Goal: Task Accomplishment & Management: Manage account settings

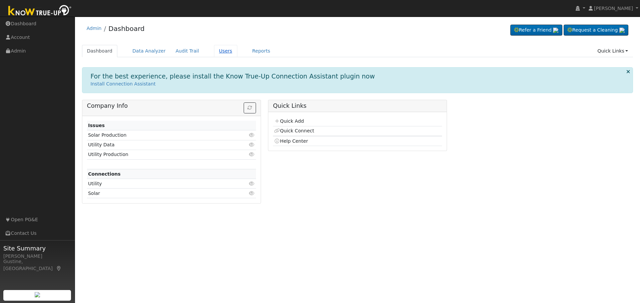
click at [214, 50] on link "Users" at bounding box center [225, 51] width 23 height 12
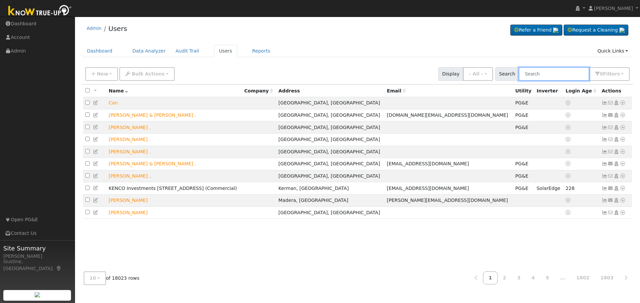
click at [529, 78] on input "text" at bounding box center [553, 74] width 71 height 14
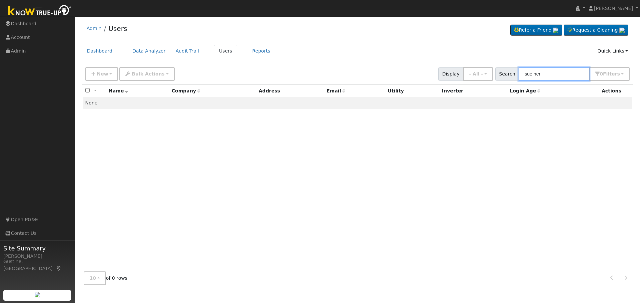
click at [550, 74] on input "sue her" at bounding box center [553, 74] width 71 height 14
type input "Phia"
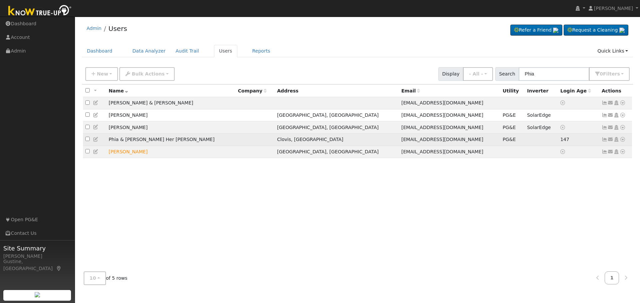
click at [602, 141] on icon at bounding box center [604, 139] width 6 height 5
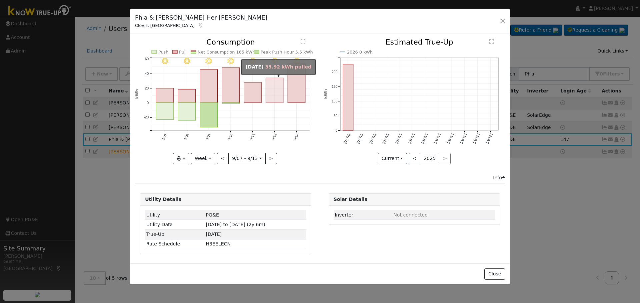
click at [293, 85] on rect "onclick=""" at bounding box center [297, 83] width 18 height 39
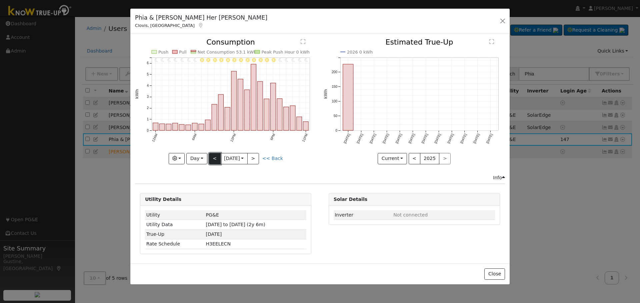
click at [216, 162] on button "<" at bounding box center [215, 158] width 12 height 11
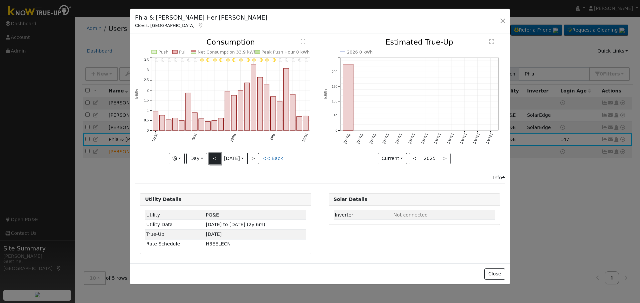
click at [214, 158] on button "<" at bounding box center [215, 158] width 12 height 11
click at [218, 160] on button "<" at bounding box center [215, 158] width 12 height 11
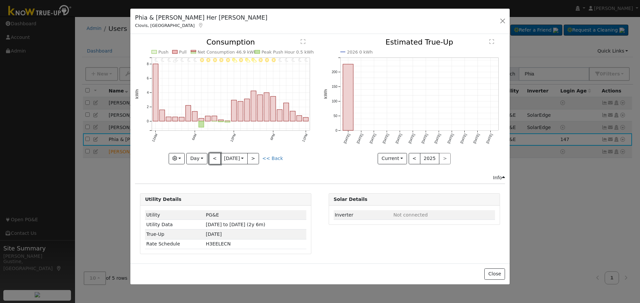
click at [218, 160] on button "<" at bounding box center [215, 158] width 12 height 11
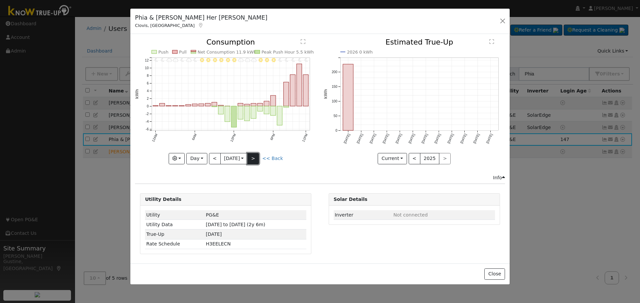
click at [258, 158] on button ">" at bounding box center [253, 158] width 12 height 11
type input "[DATE]"
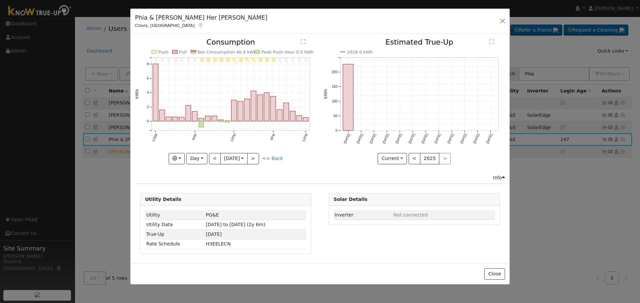
click at [507, 23] on div "Phia & Sue Her [PERSON_NAME], [GEOGRAPHIC_DATA] Default Account Default Account…" at bounding box center [319, 22] width 379 height 26
click at [505, 23] on button "button" at bounding box center [502, 20] width 9 height 9
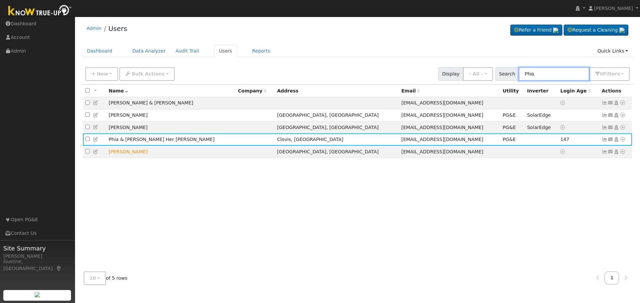
drag, startPoint x: 559, startPoint y: 78, endPoint x: 464, endPoint y: 75, distance: 94.6
click at [467, 75] on div "New Add User Quick Add Quick Connect Quick Convert Lead Bulk Actions Send Email…" at bounding box center [357, 73] width 547 height 16
click at [536, 76] on input "v" at bounding box center [553, 74] width 71 height 14
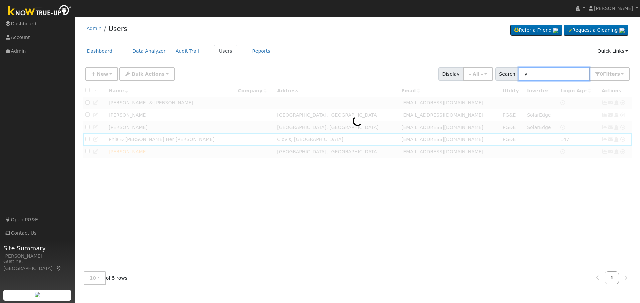
click at [536, 76] on input "v" at bounding box center [553, 74] width 71 height 14
paste input "[PERSON_NAME]"
drag, startPoint x: 543, startPoint y: 73, endPoint x: 396, endPoint y: 69, distance: 147.3
click at [402, 69] on div "New Add User Quick Add Quick Connect Quick Convert Lead Bulk Actions Send Email…" at bounding box center [357, 73] width 547 height 16
click at [563, 76] on input "[PERSON_NAME]" at bounding box center [553, 74] width 71 height 14
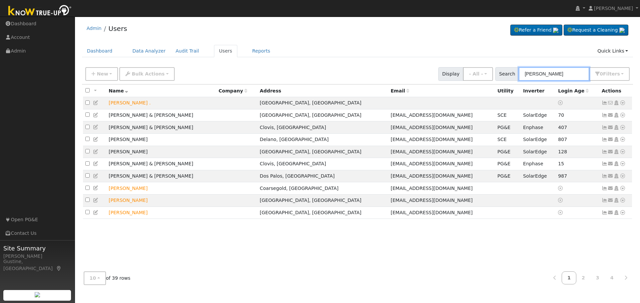
type input "[PERSON_NAME]"
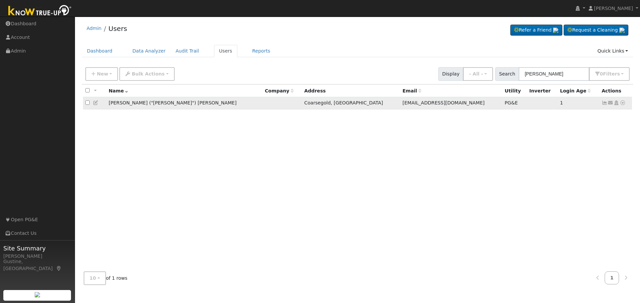
click at [604, 103] on icon at bounding box center [604, 103] width 6 height 5
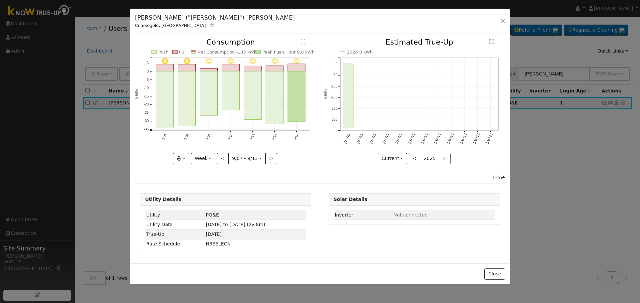
click at [308, 99] on icon "9/13 - Clear 9/12 - Clear 9/11 - Clear 9/10 - Clear 9/09 - Clear 9/08 - Clear 9…" at bounding box center [225, 100] width 181 height 122
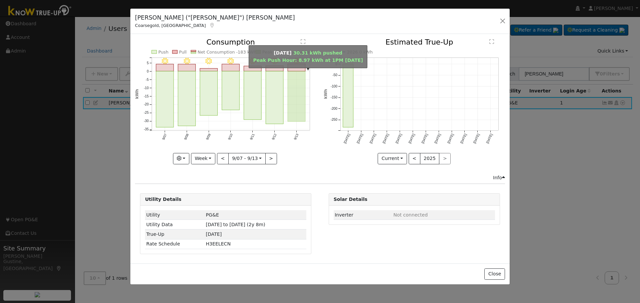
click at [303, 99] on rect "onclick=""" at bounding box center [297, 96] width 18 height 50
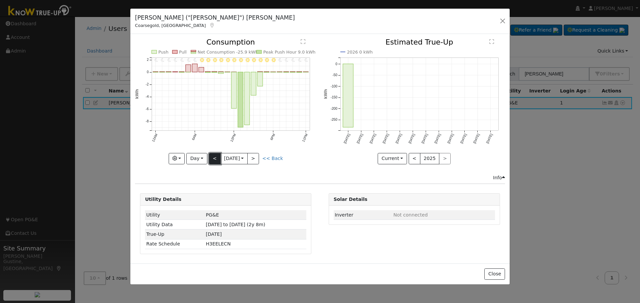
click at [212, 160] on button "<" at bounding box center [215, 158] width 12 height 11
type input "[DATE]"
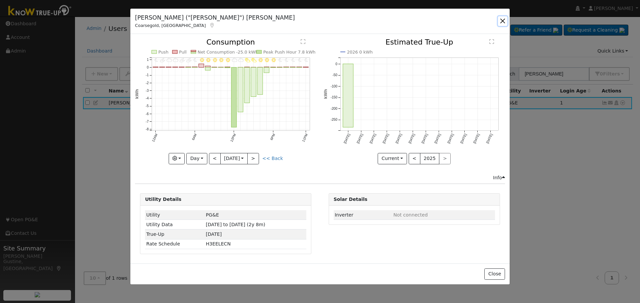
click at [504, 23] on button "button" at bounding box center [502, 20] width 9 height 9
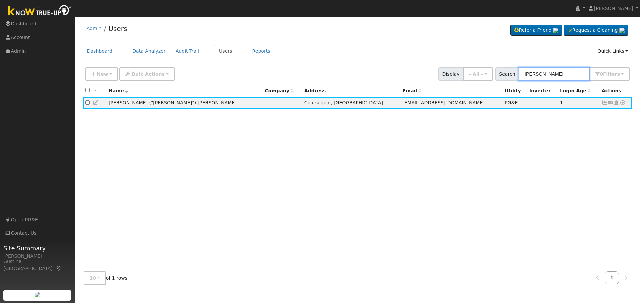
drag, startPoint x: 560, startPoint y: 76, endPoint x: 414, endPoint y: 72, distance: 146.6
click at [414, 72] on div "New Add User Quick Add Quick Connect Quick Convert Lead Bulk Actions Send Email…" at bounding box center [357, 73] width 547 height 16
paste input "[PERSON_NAME]"
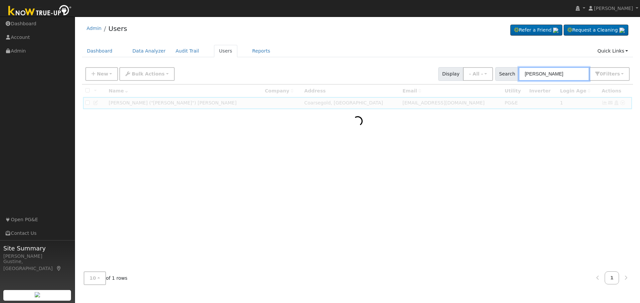
drag, startPoint x: 543, startPoint y: 75, endPoint x: 459, endPoint y: 87, distance: 84.9
click at [459, 87] on div "New Add User Quick Add Quick Connect Quick Convert Lead Bulk Actions Send Email…" at bounding box center [357, 177] width 551 height 226
click at [566, 78] on input "[PERSON_NAME]" at bounding box center [553, 74] width 71 height 14
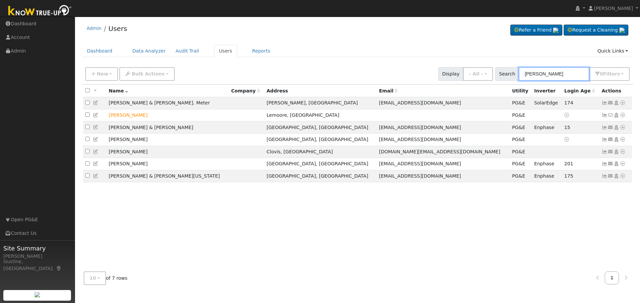
type input "[PERSON_NAME]"
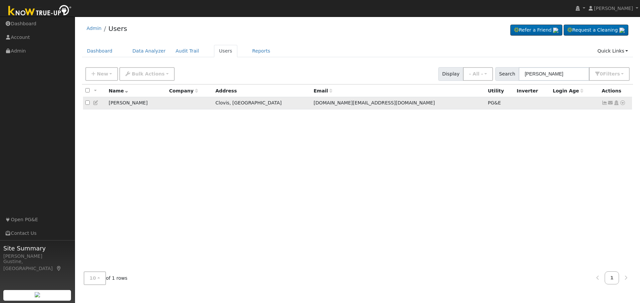
click at [602, 104] on icon at bounding box center [604, 103] width 6 height 5
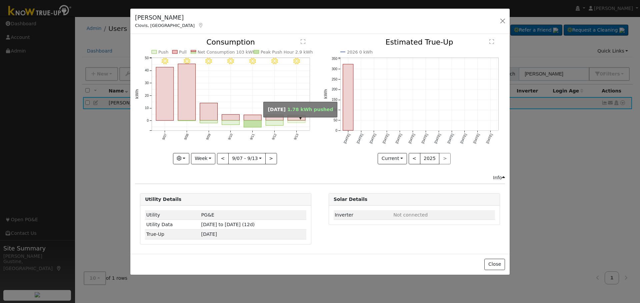
click at [303, 122] on rect "onclick=""" at bounding box center [297, 122] width 18 height 2
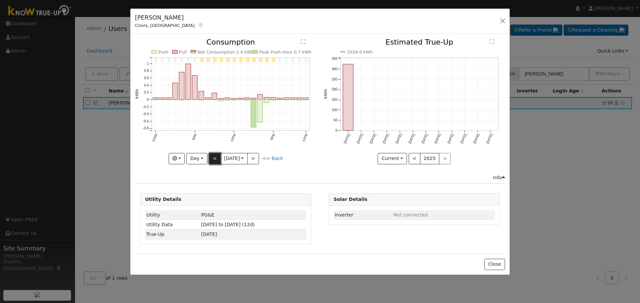
click at [210, 155] on button "<" at bounding box center [215, 158] width 12 height 11
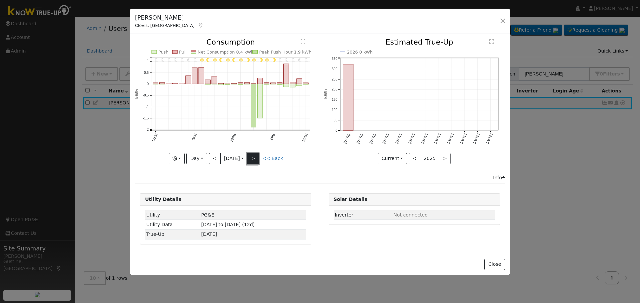
click at [251, 159] on button ">" at bounding box center [253, 158] width 12 height 11
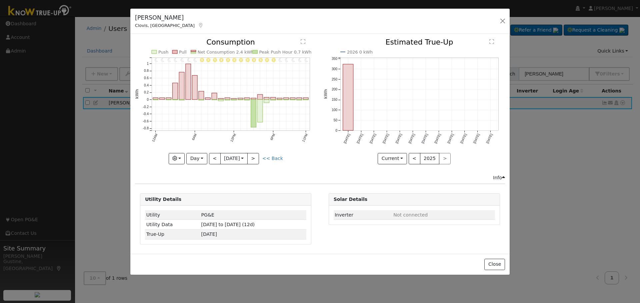
click at [252, 165] on div "11PM - Clear 10PM - Clear 9PM - Clear 8PM - Clear 7PM - Clear 6PM - Clear 5PM -…" at bounding box center [226, 107] width 188 height 136
click at [247, 162] on input "[DATE]" at bounding box center [233, 159] width 27 height 11
click at [256, 160] on button ">" at bounding box center [253, 158] width 12 height 11
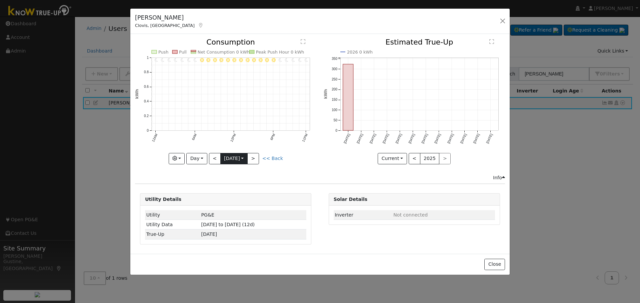
click at [222, 156] on input "[DATE]" at bounding box center [233, 159] width 27 height 11
click at [217, 158] on button "<" at bounding box center [215, 158] width 12 height 11
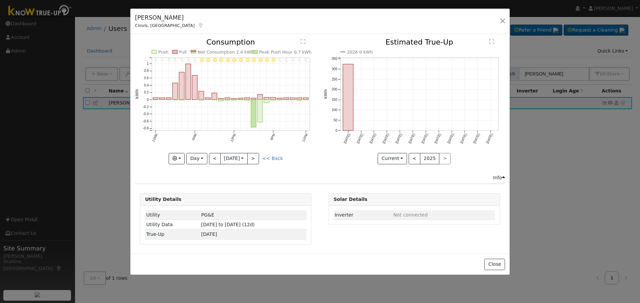
click at [217, 158] on div "11PM - Clear 10PM - Clear 9PM - Clear 8PM - Clear 7PM - Clear 6PM - Clear 5PM -…" at bounding box center [225, 102] width 181 height 126
click at [217, 158] on button "<" at bounding box center [215, 158] width 12 height 11
click at [0, 0] on div at bounding box center [0, 0] width 0 height 0
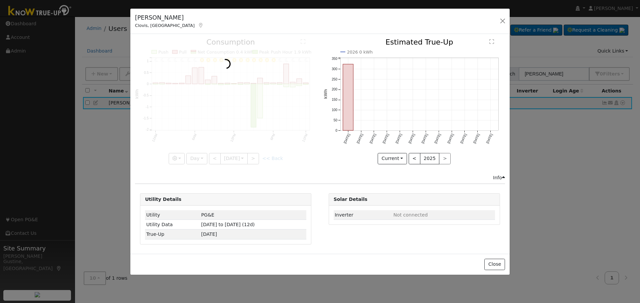
click at [217, 158] on div at bounding box center [225, 102] width 181 height 126
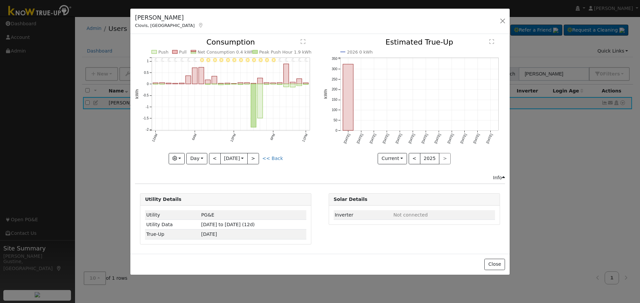
click at [217, 158] on div "11PM - Clear 10PM - Clear 9PM - Clear 8PM - Clear 7PM - Clear 6PM - Clear 5PM -…" at bounding box center [225, 102] width 181 height 126
click at [217, 158] on button "<" at bounding box center [215, 158] width 12 height 11
click at [0, 0] on div at bounding box center [0, 0] width 0 height 0
click at [217, 158] on div at bounding box center [225, 102] width 181 height 126
click at [217, 158] on div "11PM - Clear 10PM - Clear 9PM - Clear 8PM - Clear 7PM - Clear 6PM - Clear 5PM -…" at bounding box center [225, 102] width 181 height 126
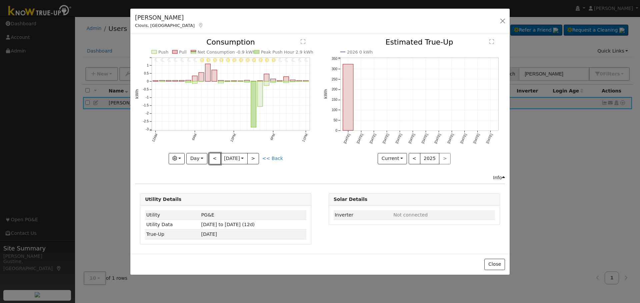
click at [217, 158] on button "<" at bounding box center [215, 158] width 12 height 11
type input "[DATE]"
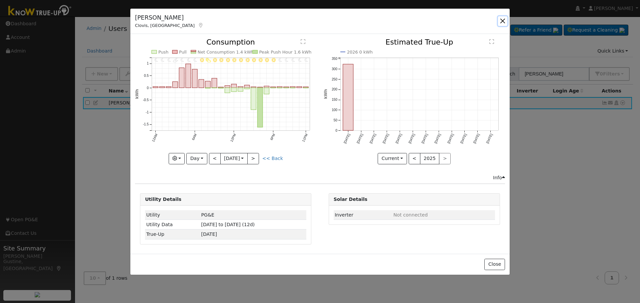
click at [498, 21] on button "button" at bounding box center [502, 20] width 9 height 9
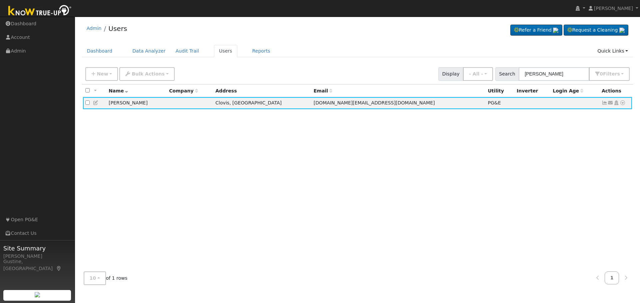
drag, startPoint x: 537, startPoint y: 206, endPoint x: 477, endPoint y: 140, distance: 89.6
click at [537, 206] on div "All None All on page None on page Name Company Address Email Utility Inverter L…" at bounding box center [357, 176] width 551 height 182
